Goal: Information Seeking & Learning: Learn about a topic

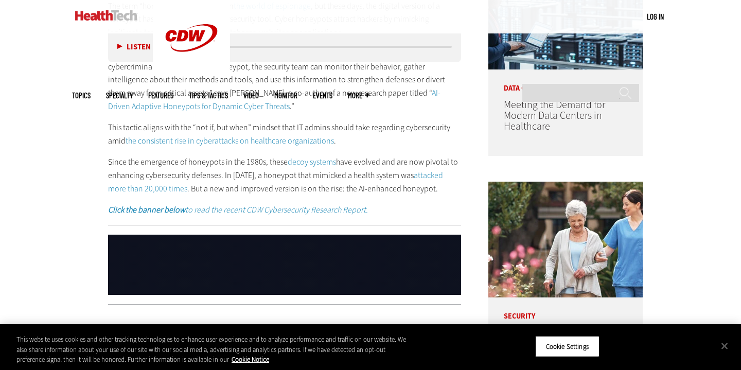
scroll to position [642, 0]
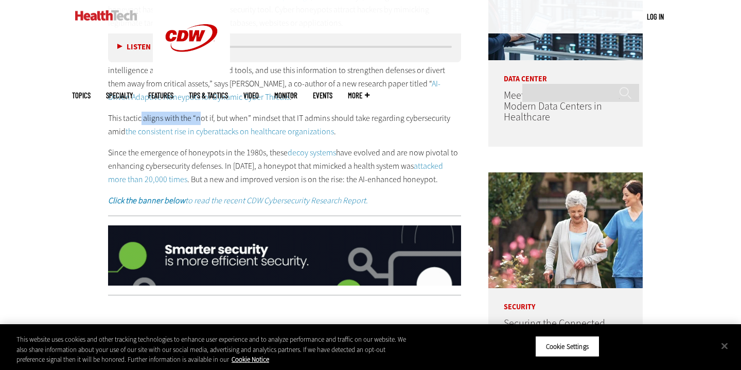
drag, startPoint x: 142, startPoint y: 116, endPoint x: 201, endPoint y: 111, distance: 59.9
click at [201, 112] on p "This tactic aligns with the “not if, but when” mindset that IT admins should ta…" at bounding box center [284, 125] width 353 height 26
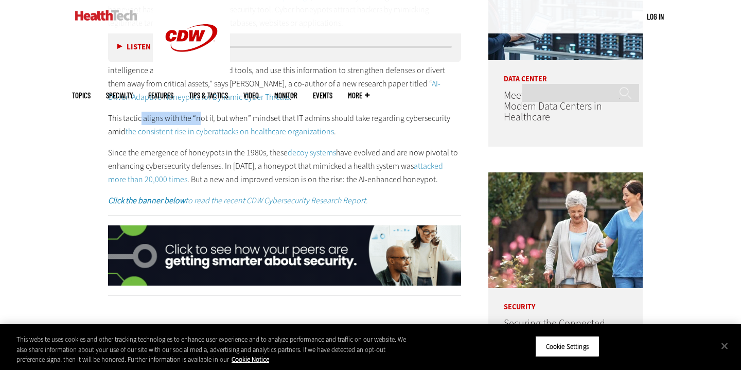
click at [201, 112] on p "This tactic aligns with the “not if, but when” mindset that IT admins should ta…" at bounding box center [284, 125] width 353 height 26
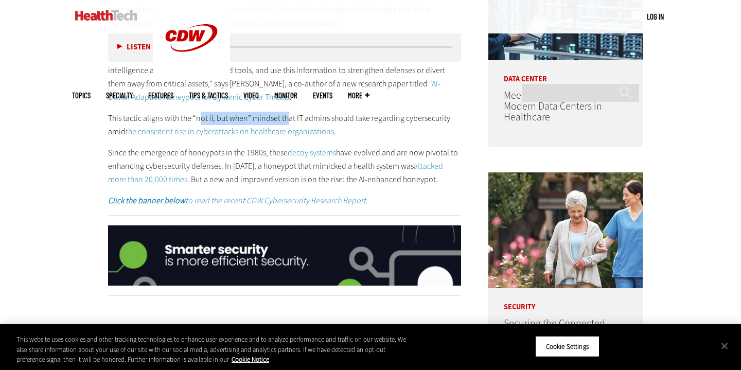
drag, startPoint x: 199, startPoint y: 110, endPoint x: 287, endPoint y: 111, distance: 88.6
click at [288, 112] on p "This tactic aligns with the “not if, but when” mindset that IT admins should ta…" at bounding box center [284, 125] width 353 height 26
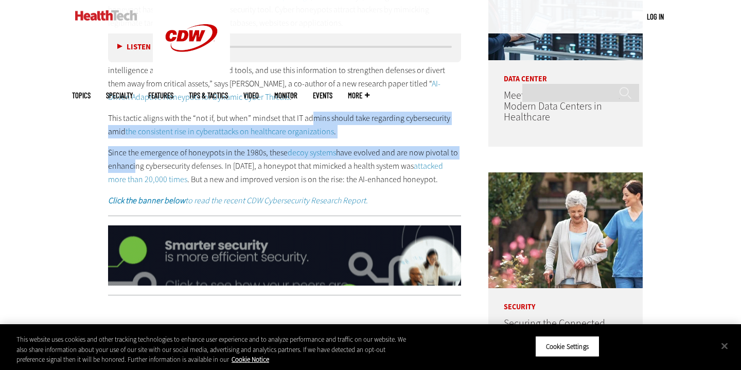
drag, startPoint x: 315, startPoint y: 111, endPoint x: 133, endPoint y: 162, distance: 189.2
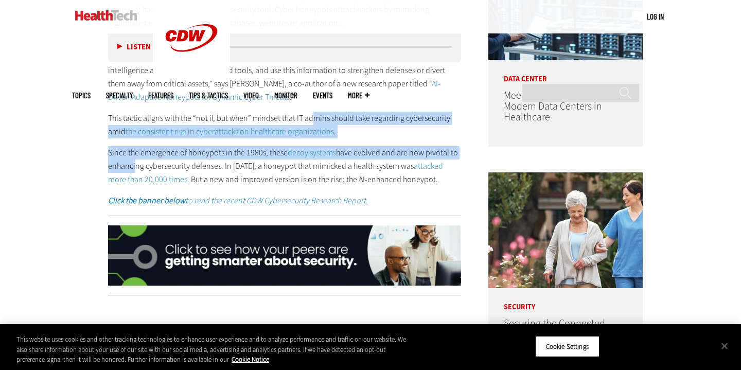
click at [133, 162] on div "The term “honeypot” has its origins in the world of espionage , but these days,…" at bounding box center [284, 98] width 353 height 217
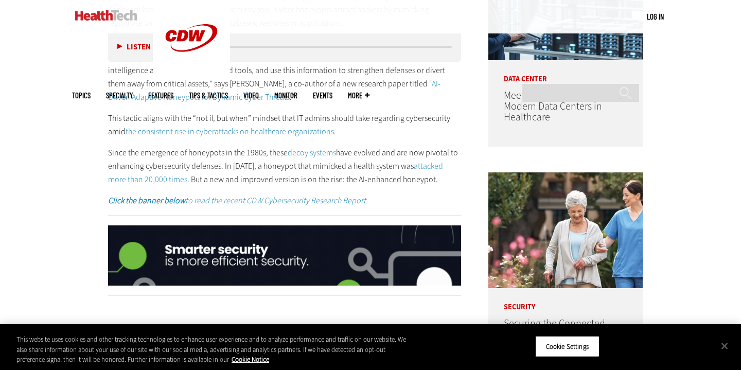
click at [133, 162] on p "Since the emergence of honeypots in the 1980s, these decoy systems have evolved…" at bounding box center [284, 166] width 353 height 40
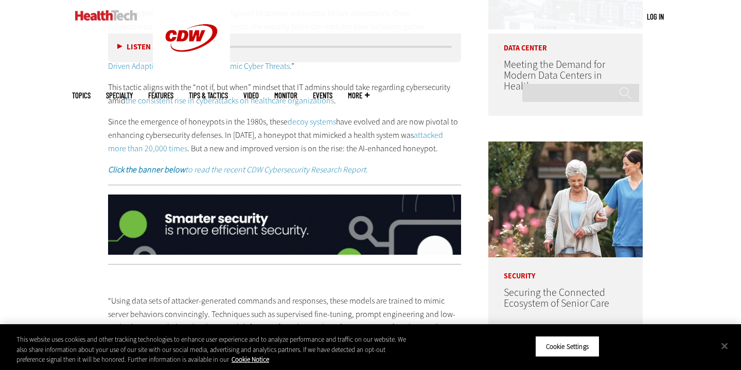
scroll to position [672, 0]
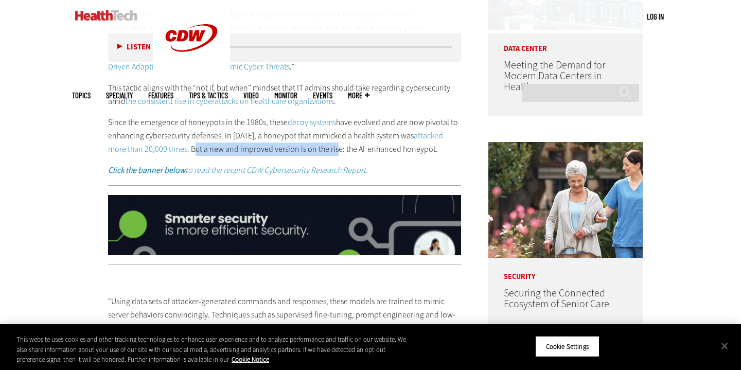
drag, startPoint x: 174, startPoint y: 148, endPoint x: 317, endPoint y: 146, distance: 142.6
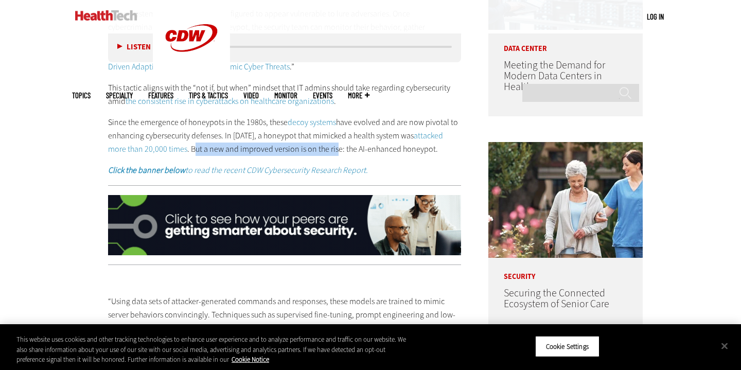
click at [317, 147] on p "Since the emergence of honeypots in the 1980s, these decoy systems have evolved…" at bounding box center [284, 136] width 353 height 40
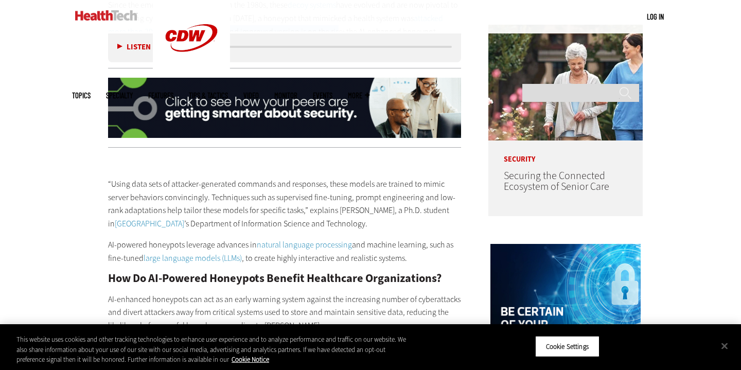
scroll to position [914, 0]
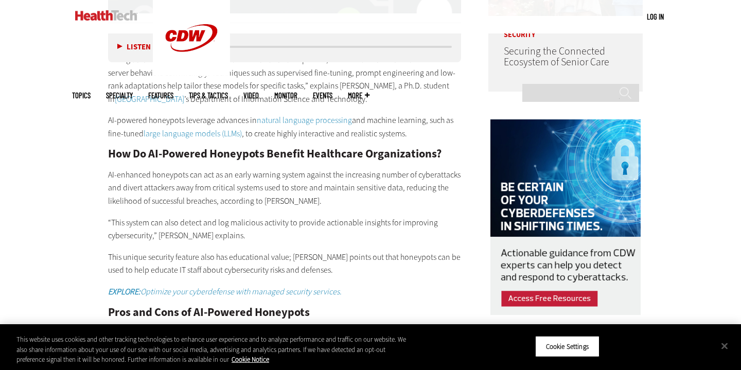
click at [285, 135] on div "“Using data sets of attacker-generated commands and responses, these models are…" at bounding box center [284, 270] width 353 height 478
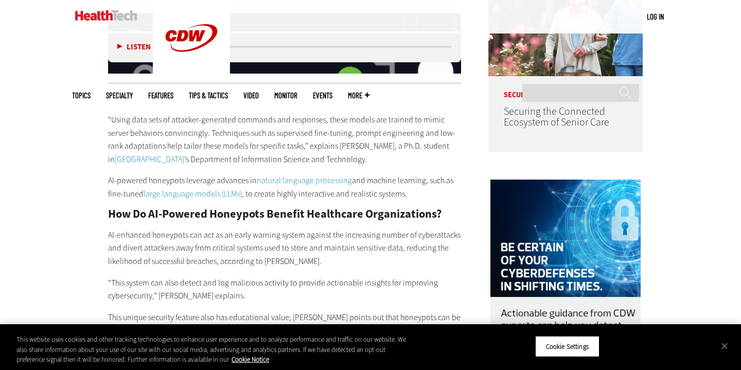
scroll to position [838, 0]
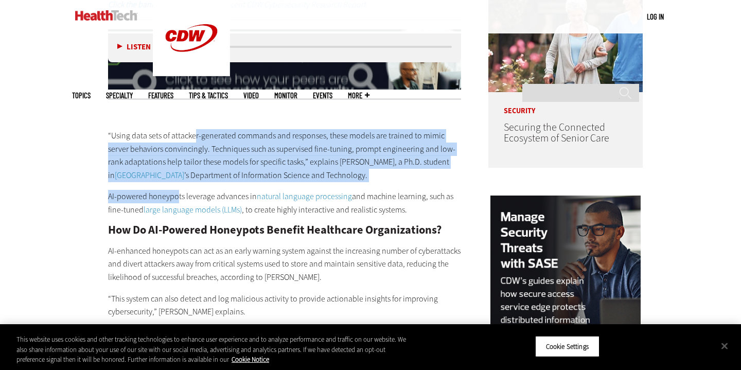
drag, startPoint x: 195, startPoint y: 131, endPoint x: 177, endPoint y: 186, distance: 57.9
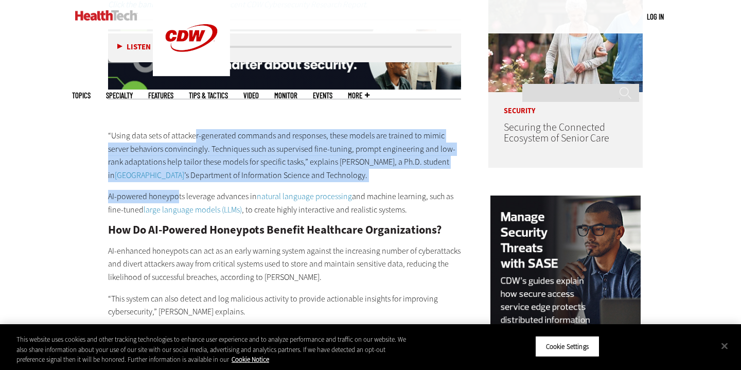
click at [177, 186] on div "“Using data sets of attacker-generated commands and responses, these models are…" at bounding box center [284, 347] width 353 height 478
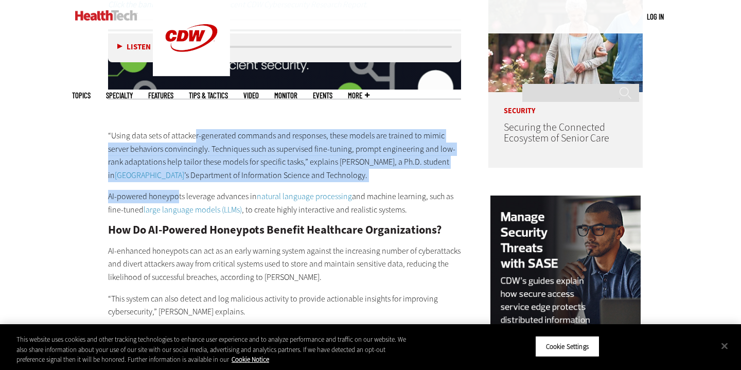
click at [177, 190] on p "AI-powered honeypots leverage advances in natural language processing and machi…" at bounding box center [284, 203] width 353 height 26
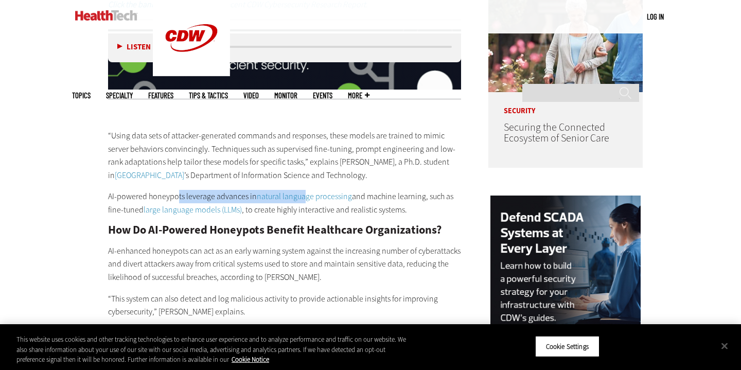
drag, startPoint x: 178, startPoint y: 187, endPoint x: 304, endPoint y: 191, distance: 125.7
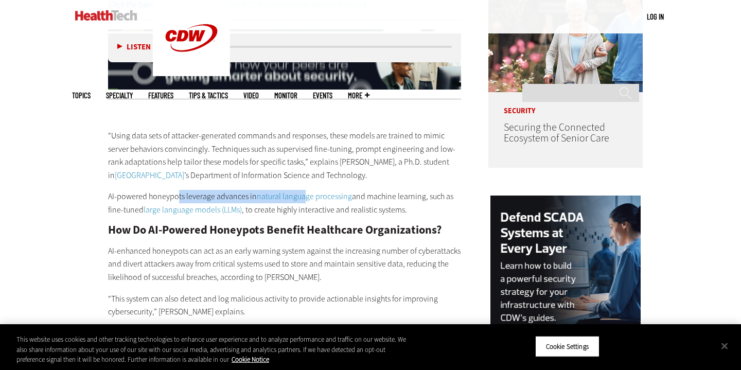
click at [304, 191] on p "AI-powered honeypots leverage advances in natural language processing and machi…" at bounding box center [284, 203] width 353 height 26
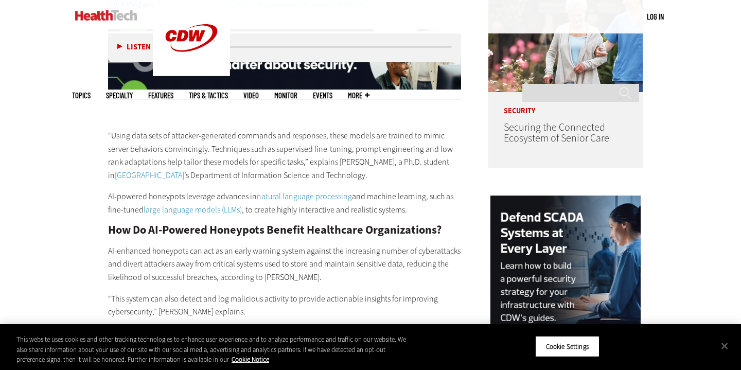
click at [383, 177] on div "“Using data sets of attacker-generated commands and responses, these models are…" at bounding box center [284, 347] width 353 height 478
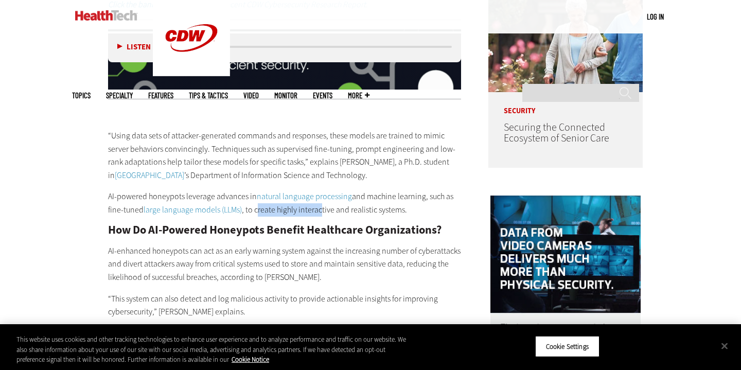
drag, startPoint x: 259, startPoint y: 206, endPoint x: 319, endPoint y: 216, distance: 61.1
click at [321, 208] on p "AI-powered honeypots leverage advances in natural language processing and machi…" at bounding box center [284, 203] width 353 height 26
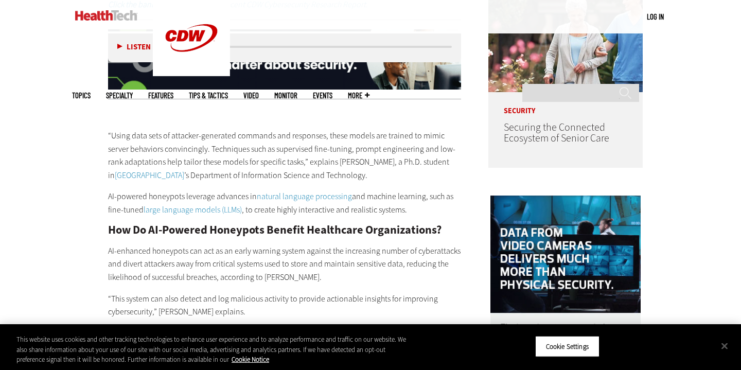
click at [314, 245] on p "AI-enhanced honeypots can act as an early warning system against the increasing…" at bounding box center [284, 265] width 353 height 40
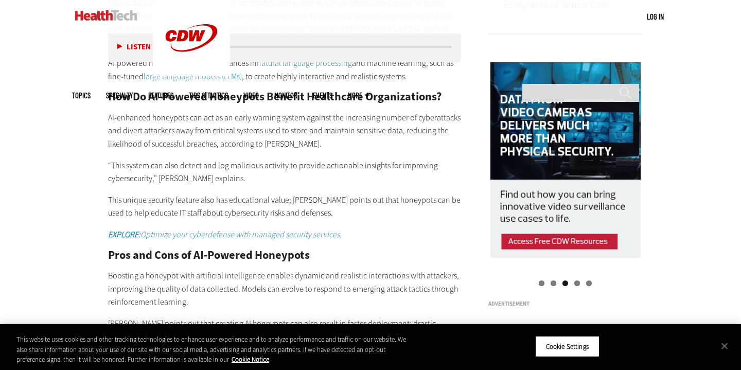
scroll to position [972, 0]
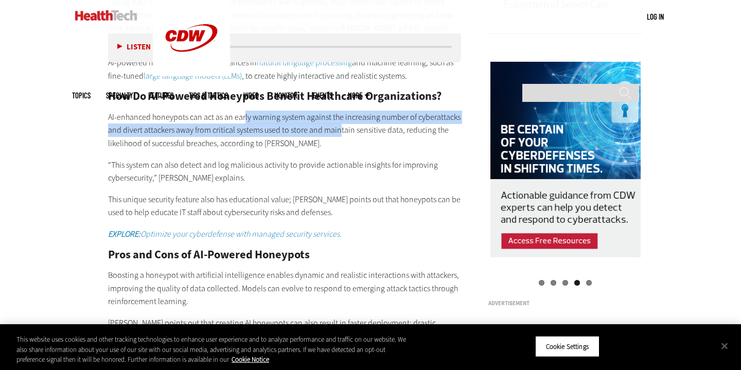
drag, startPoint x: 245, startPoint y: 111, endPoint x: 293, endPoint y: 132, distance: 52.6
click at [316, 130] on p "AI-enhanced honeypots can act as an early warning system against the increasing…" at bounding box center [284, 131] width 353 height 40
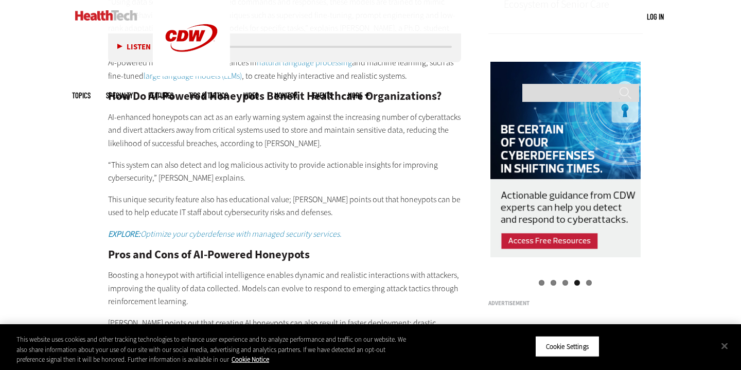
click at [260, 111] on p "AI-enhanced honeypots can act as an early warning system against the increasing…" at bounding box center [284, 131] width 353 height 40
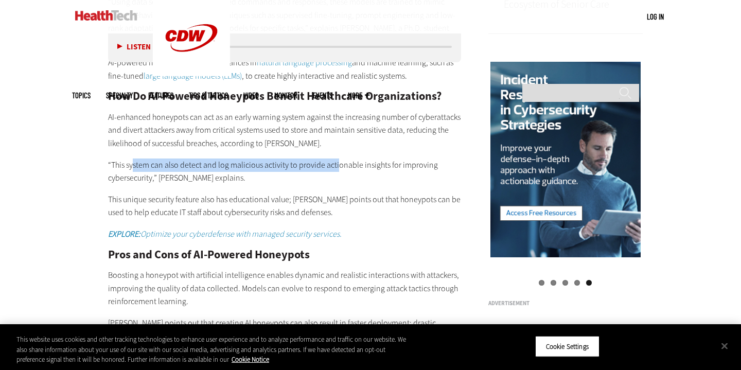
drag, startPoint x: 132, startPoint y: 155, endPoint x: 338, endPoint y: 163, distance: 206.6
click at [338, 163] on p "“This system can also detect and log malicious activity to provide actionable i…" at bounding box center [284, 172] width 353 height 26
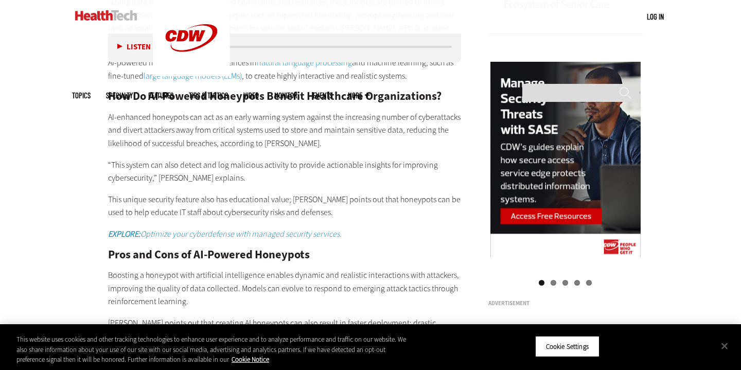
click at [334, 169] on p "“This system can also detect and log malicious activity to provide actionable i…" at bounding box center [284, 172] width 353 height 26
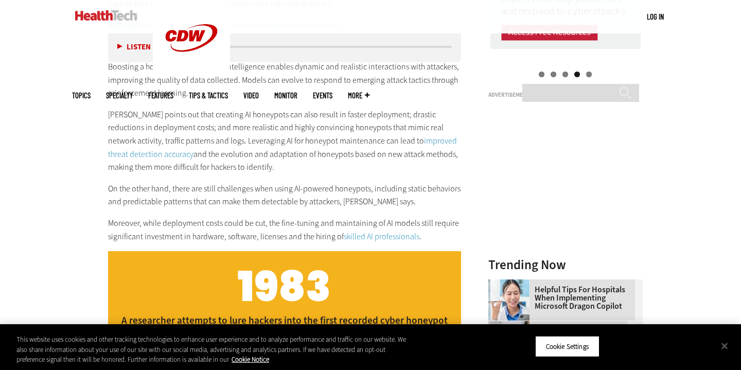
scroll to position [1181, 0]
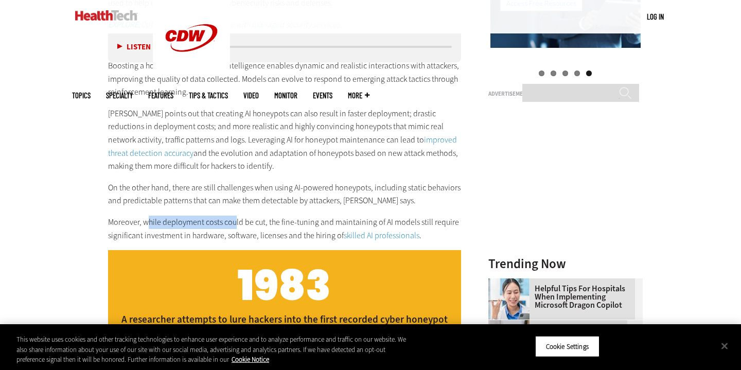
drag, startPoint x: 150, startPoint y: 211, endPoint x: 233, endPoint y: 214, distance: 83.4
click at [233, 216] on p "Moreover, while deployment costs could be cut, the fine-tuning and maintaining …" at bounding box center [284, 229] width 353 height 26
click at [270, 200] on div "“Using data sets of attacker-generated commands and responses, these models are…" at bounding box center [284, 3] width 353 height 478
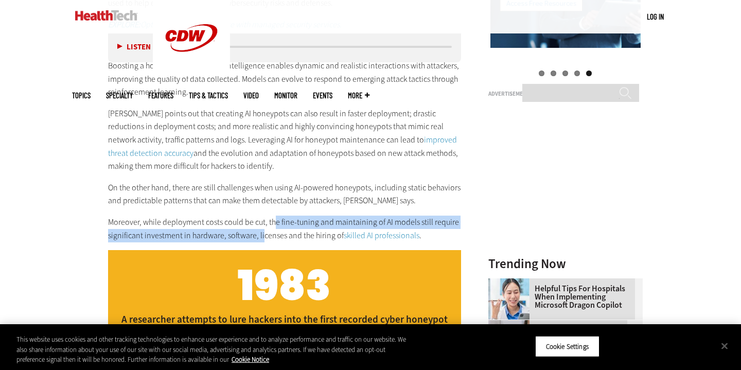
drag, startPoint x: 275, startPoint y: 205, endPoint x: 261, endPoint y: 219, distance: 18.9
click at [261, 219] on p "Moreover, while deployment costs could be cut, the fine-tuning and maintaining …" at bounding box center [284, 229] width 353 height 26
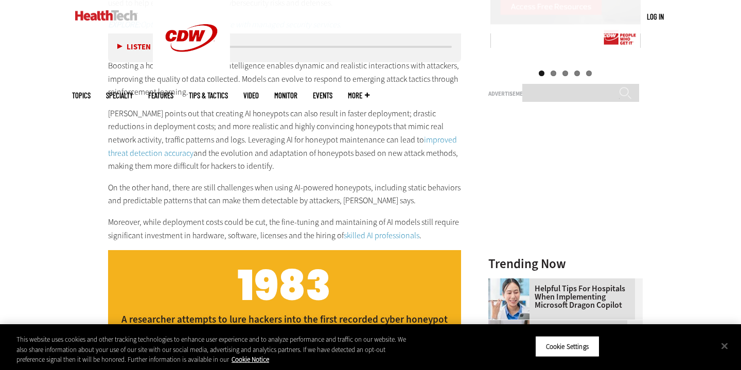
click at [304, 222] on p "Moreover, while deployment costs could be cut, the fine-tuning and maintaining …" at bounding box center [284, 229] width 353 height 26
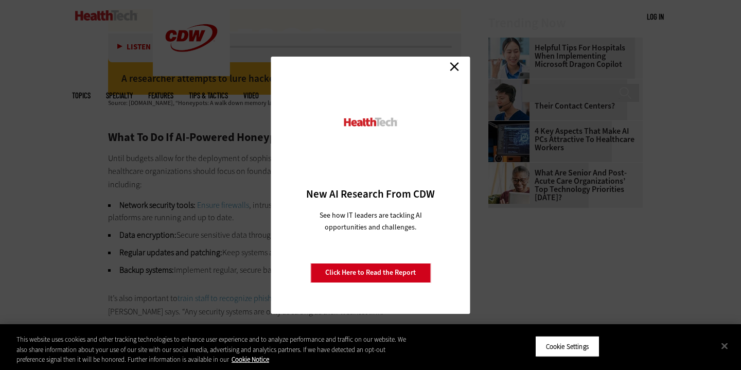
scroll to position [1423, 0]
click at [453, 64] on link "Close" at bounding box center [454, 66] width 15 height 15
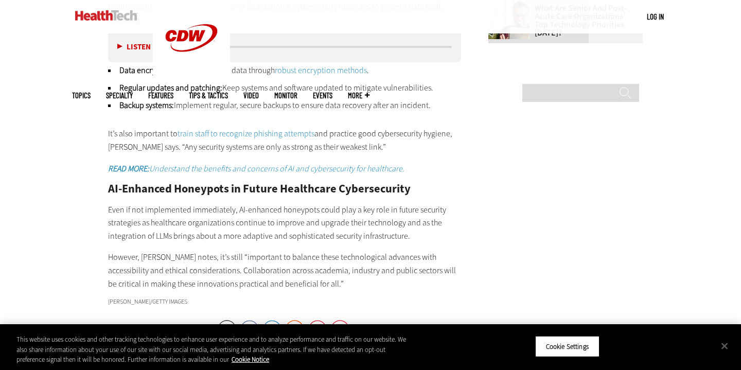
scroll to position [1584, 0]
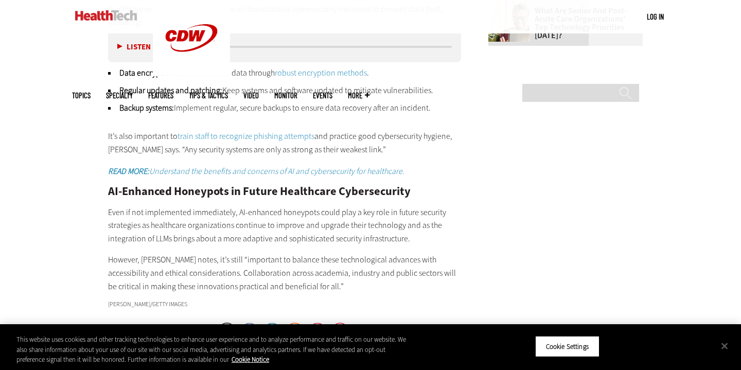
click at [382, 130] on p "It’s also important to train staff to recognize phishing attempts and practice …" at bounding box center [284, 143] width 353 height 26
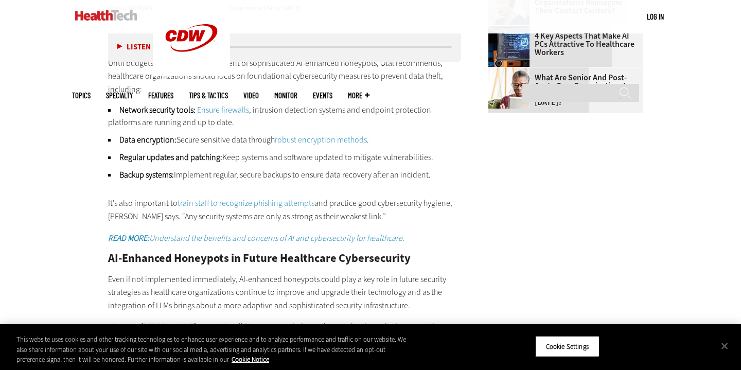
scroll to position [1519, 0]
